Goal: Transaction & Acquisition: Purchase product/service

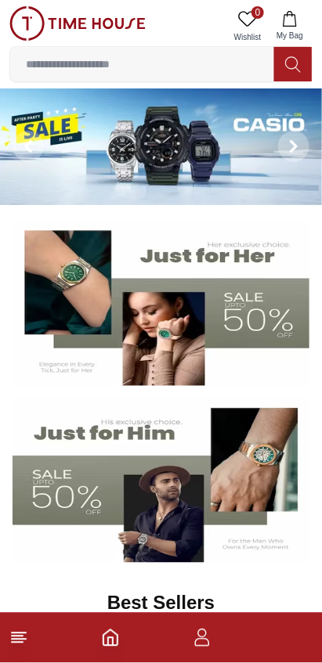
click at [157, 452] on img at bounding box center [161, 481] width 297 height 165
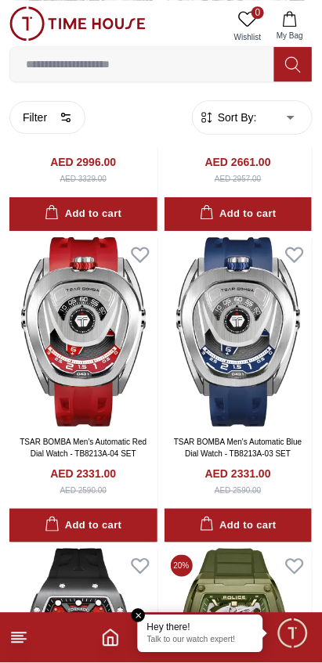
scroll to position [558, 0]
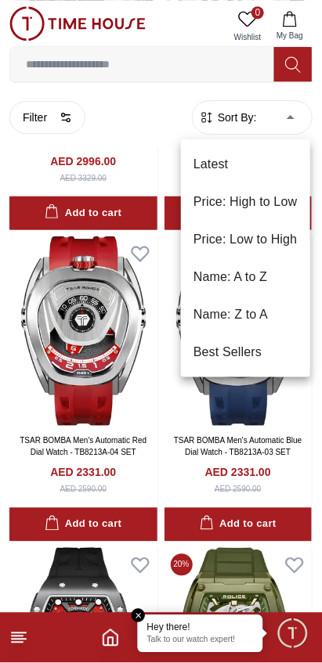
click at [279, 240] on li "Price: Low to High" at bounding box center [245, 240] width 129 height 38
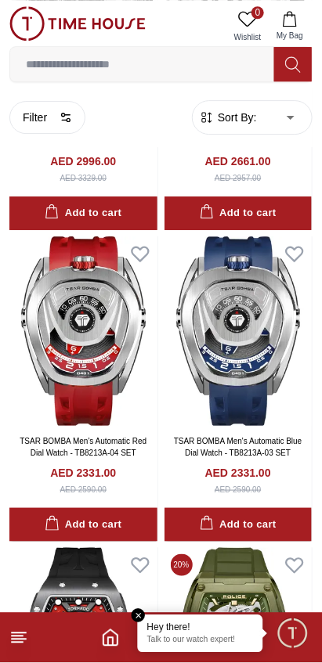
type input "*"
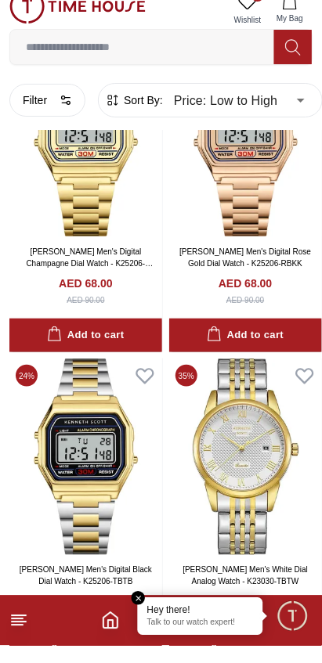
scroll to position [1509, 0]
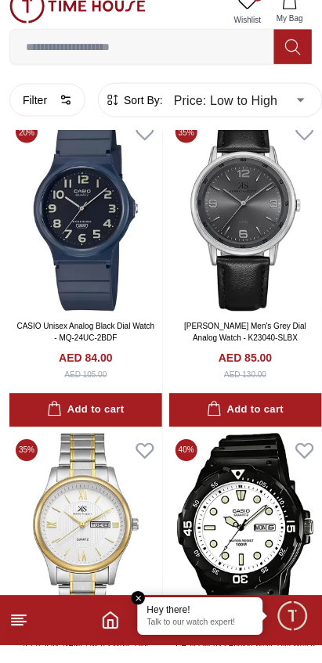
scroll to position [5632, 0]
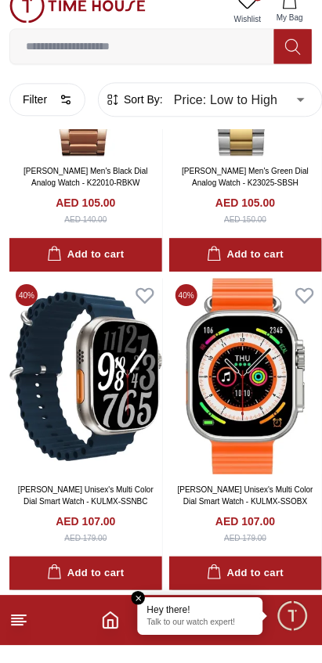
scroll to position [11794, 0]
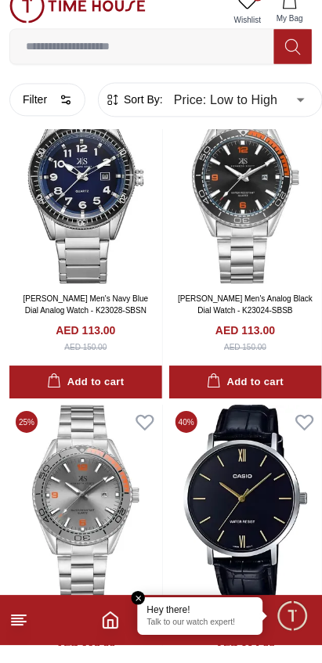
scroll to position [15359, 0]
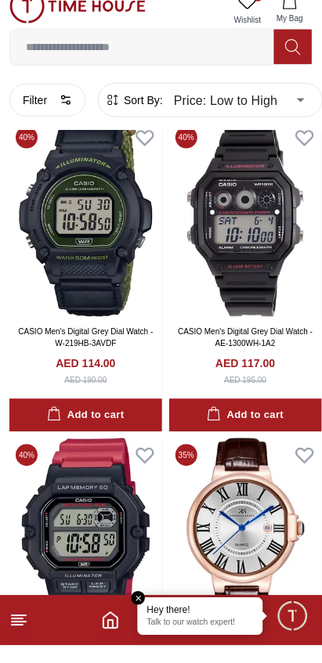
click at [89, 69] on input at bounding box center [142, 64] width 264 height 31
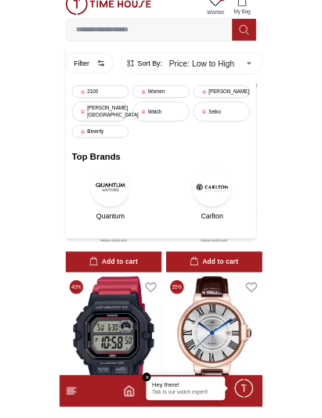
scroll to position [15969, 0]
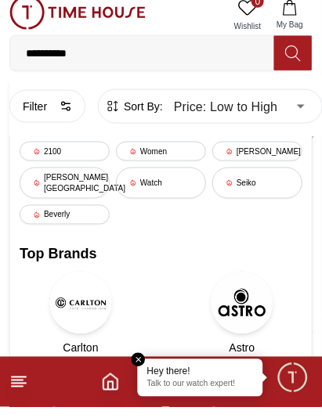
type input "**********"
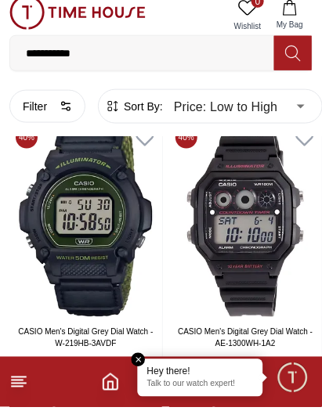
type input "******"
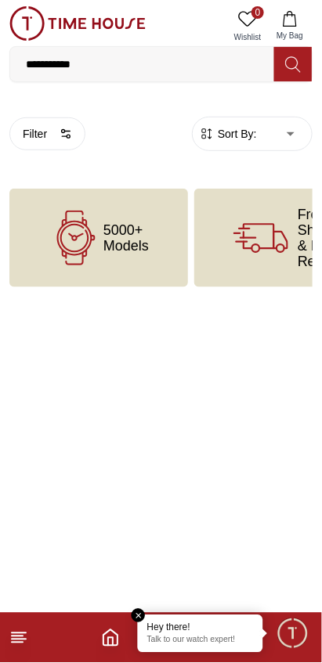
click at [115, 637] on icon "Home" at bounding box center [110, 638] width 19 height 19
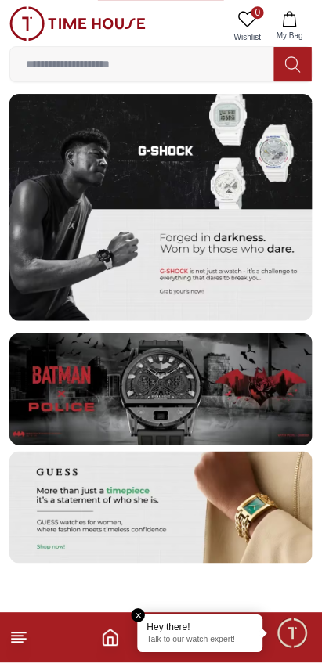
scroll to position [2871, 0]
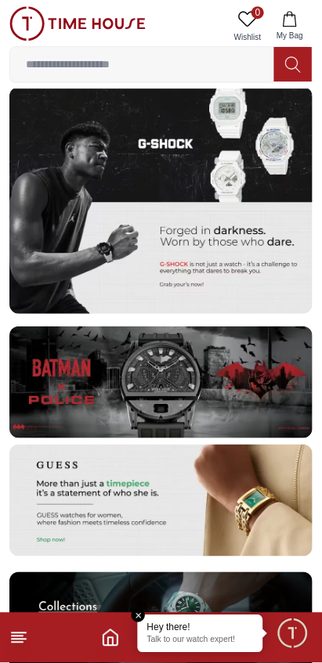
click at [211, 412] on img at bounding box center [160, 383] width 303 height 112
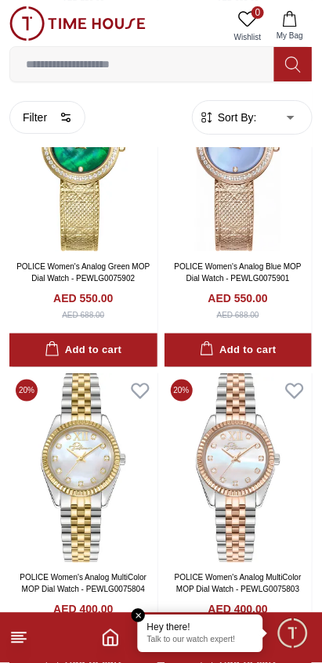
scroll to position [1431, 0]
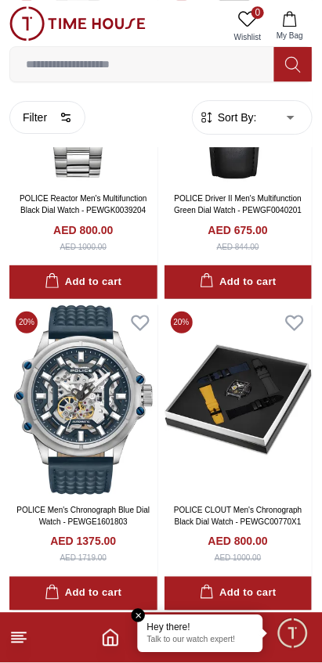
scroll to position [5856, 0]
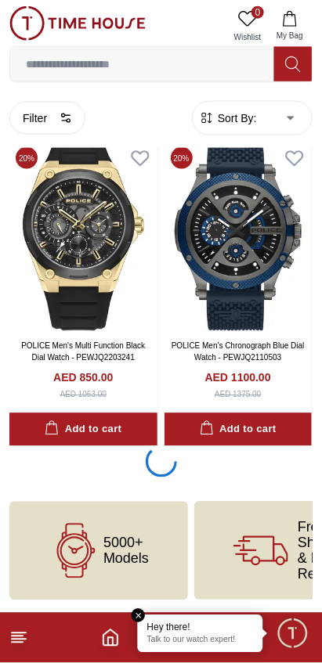
scroll to position [3190, 0]
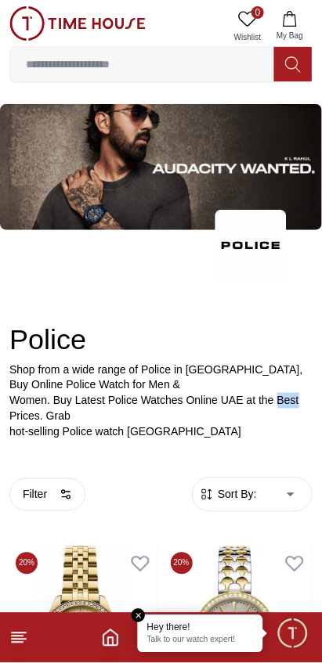
click at [298, 439] on p "hot-selling Police watch [GEOGRAPHIC_DATA]" at bounding box center [160, 432] width 303 height 16
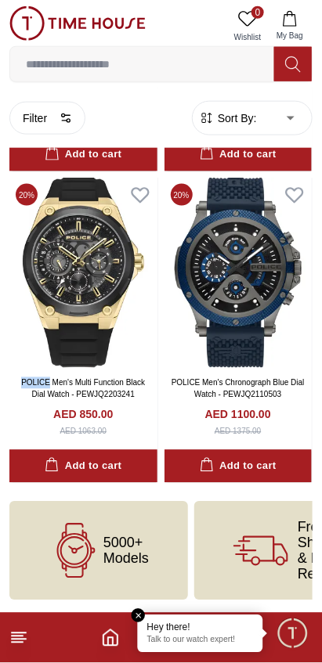
click at [120, 458] on div "Add to cart" at bounding box center [83, 467] width 77 height 18
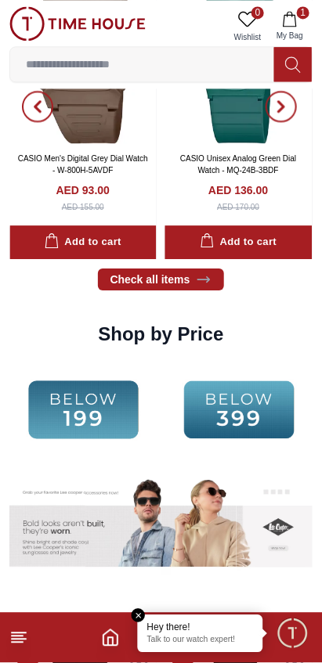
scroll to position [1934, 0]
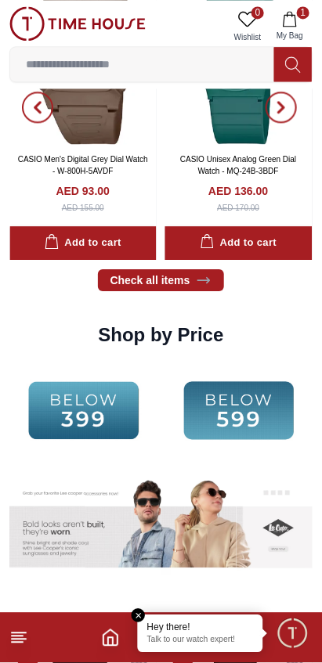
click at [222, 482] on img at bounding box center [199, 527] width 76 height 106
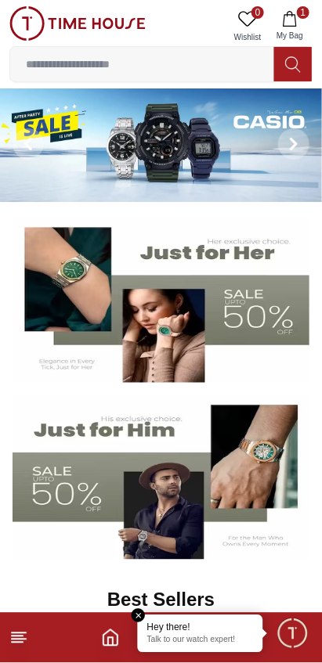
scroll to position [1934, 0]
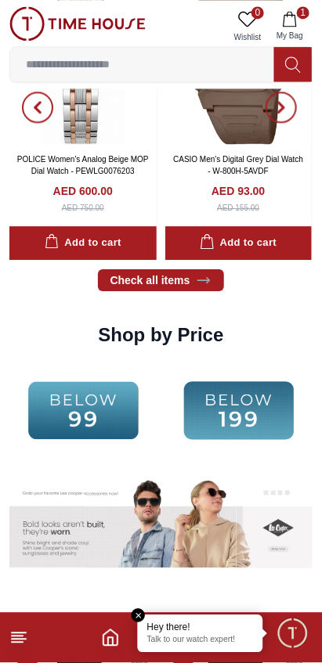
click at [106, 417] on img at bounding box center [83, 410] width 148 height 95
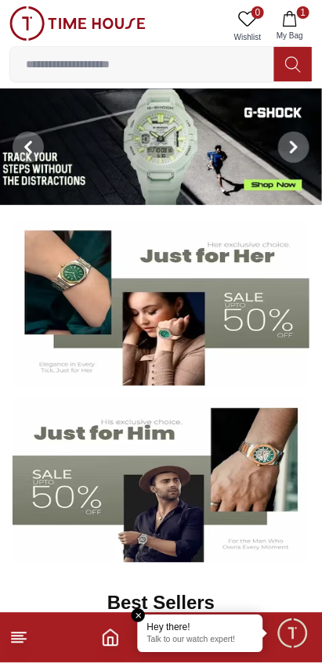
click at [245, 251] on img at bounding box center [161, 303] width 297 height 165
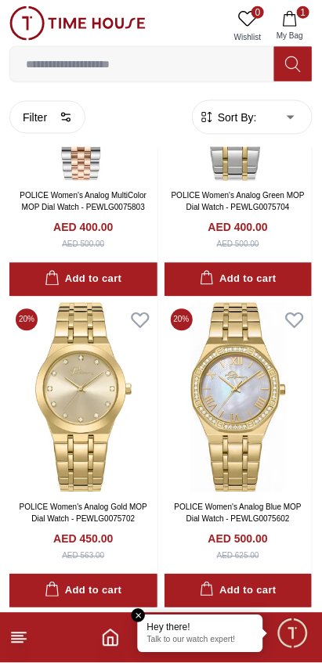
scroll to position [1755, 0]
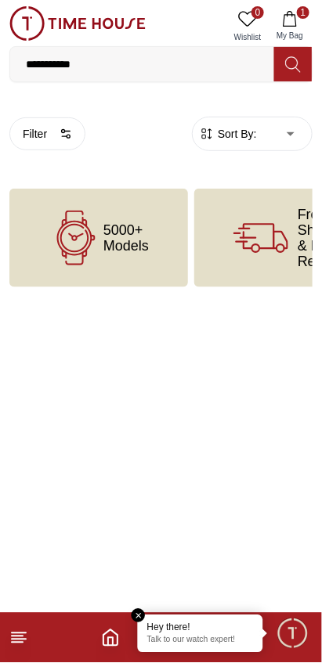
type input "*"
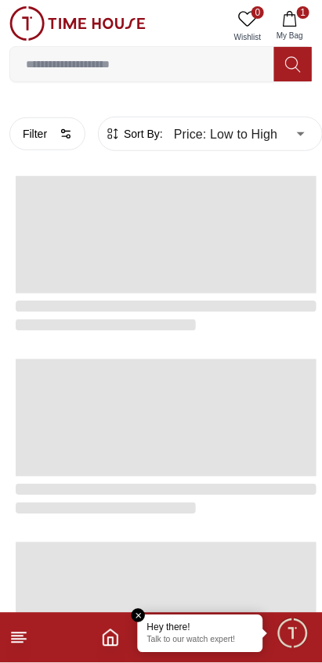
scroll to position [2601, 0]
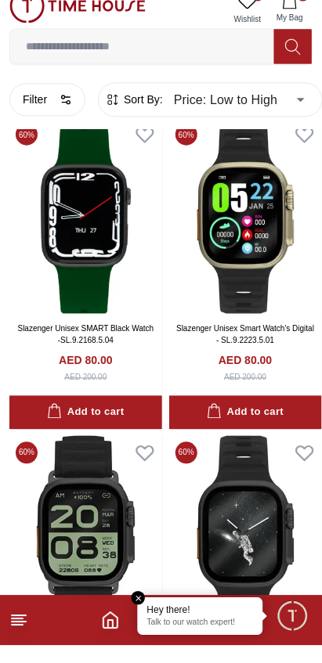
scroll to position [370, 0]
